Goal: Transaction & Acquisition: Purchase product/service

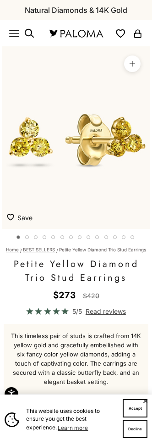
scroll to position [0, 11]
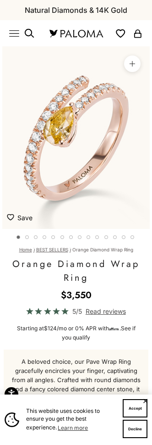
scroll to position [0, 11]
